Goal: Task Accomplishment & Management: Complete application form

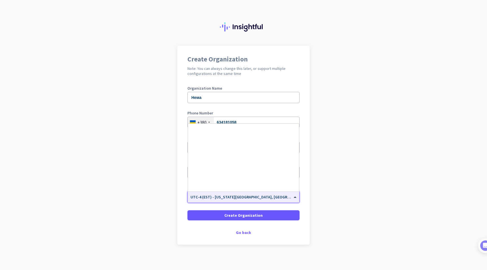
click at [289, 199] on span "UTC-4 (EST) - [US_STATE][GEOGRAPHIC_DATA], [GEOGRAPHIC_DATA], [GEOGRAPHIC_DATA]…" at bounding box center [289, 197] width 196 height 5
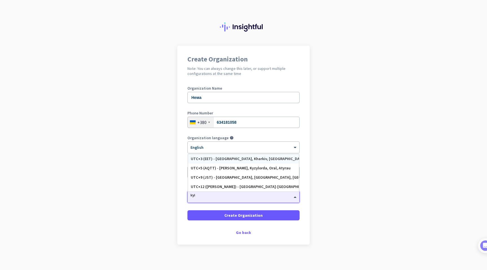
type input "kyiv"
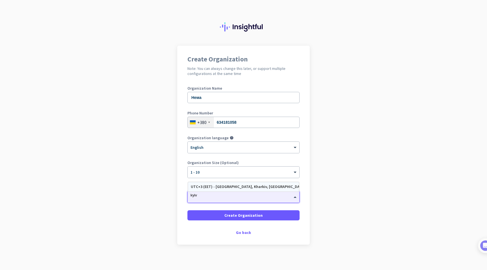
click at [251, 190] on div "UTC+3 (EET) - [GEOGRAPHIC_DATA], Kharkiv, [GEOGRAPHIC_DATA], Dnipro" at bounding box center [243, 186] width 111 height 9
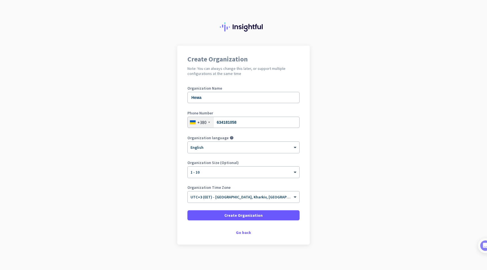
click at [323, 196] on app-onboarding-organization "Create Organization Note: You can always change this later, or support multiple…" at bounding box center [243, 159] width 487 height 227
click at [260, 216] on span at bounding box center [244, 216] width 112 height 14
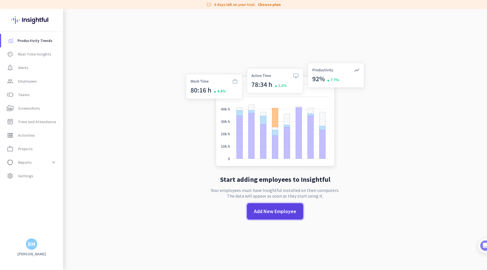
click at [252, 203] on span at bounding box center [275, 211] width 56 height 16
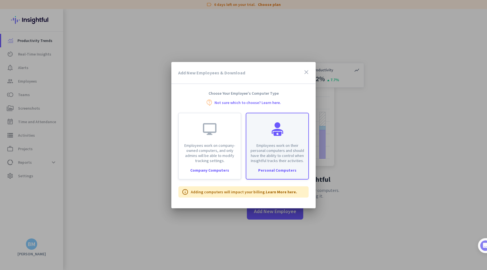
click at [273, 148] on p "Employees work on their personal computers and should have the ability to contr…" at bounding box center [277, 153] width 55 height 20
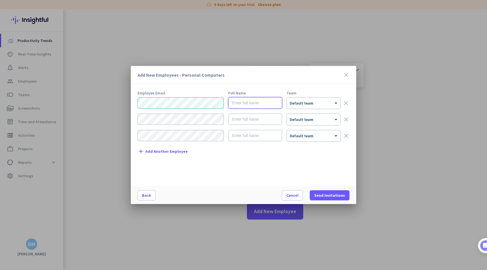
click at [257, 104] on input "text" at bounding box center [255, 102] width 54 height 11
type input "Vi"
click at [327, 104] on div "× Default team" at bounding box center [310, 103] width 46 height 5
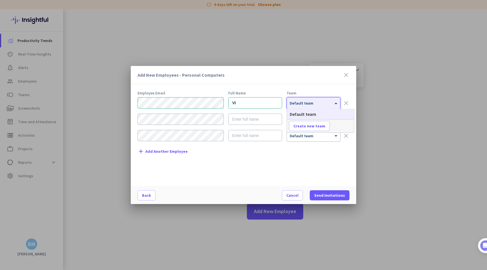
click at [327, 104] on div "× Default team" at bounding box center [310, 103] width 46 height 5
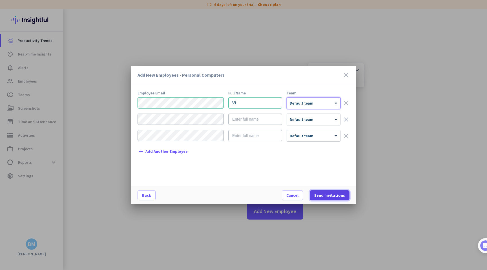
click at [327, 195] on span "Send Invitations" at bounding box center [329, 196] width 31 height 6
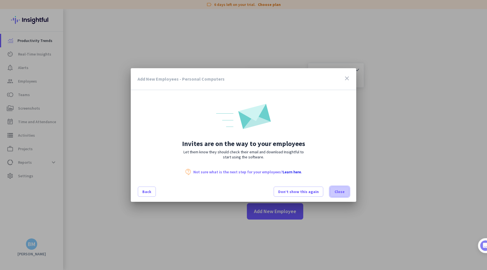
click at [335, 193] on span at bounding box center [340, 192] width 19 height 14
